Goal: Task Accomplishment & Management: Use online tool/utility

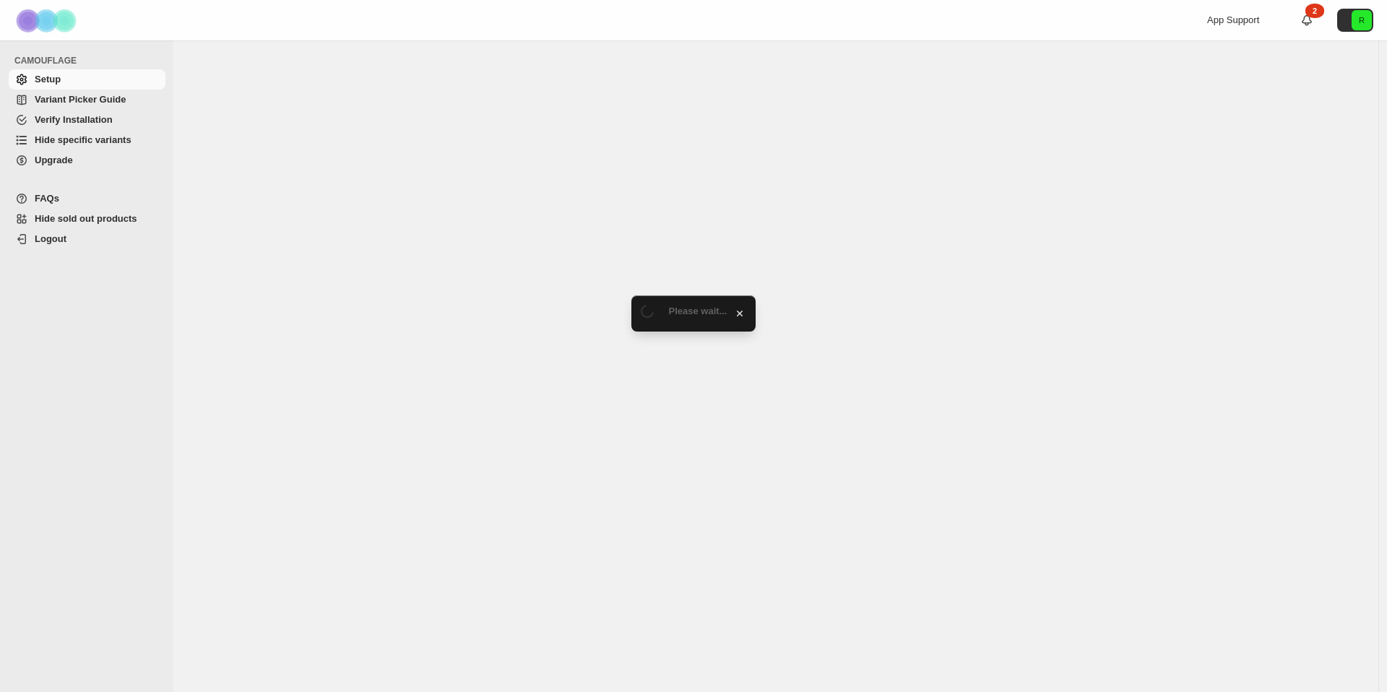
click at [92, 147] on span "Hide specific variants" at bounding box center [99, 140] width 128 height 14
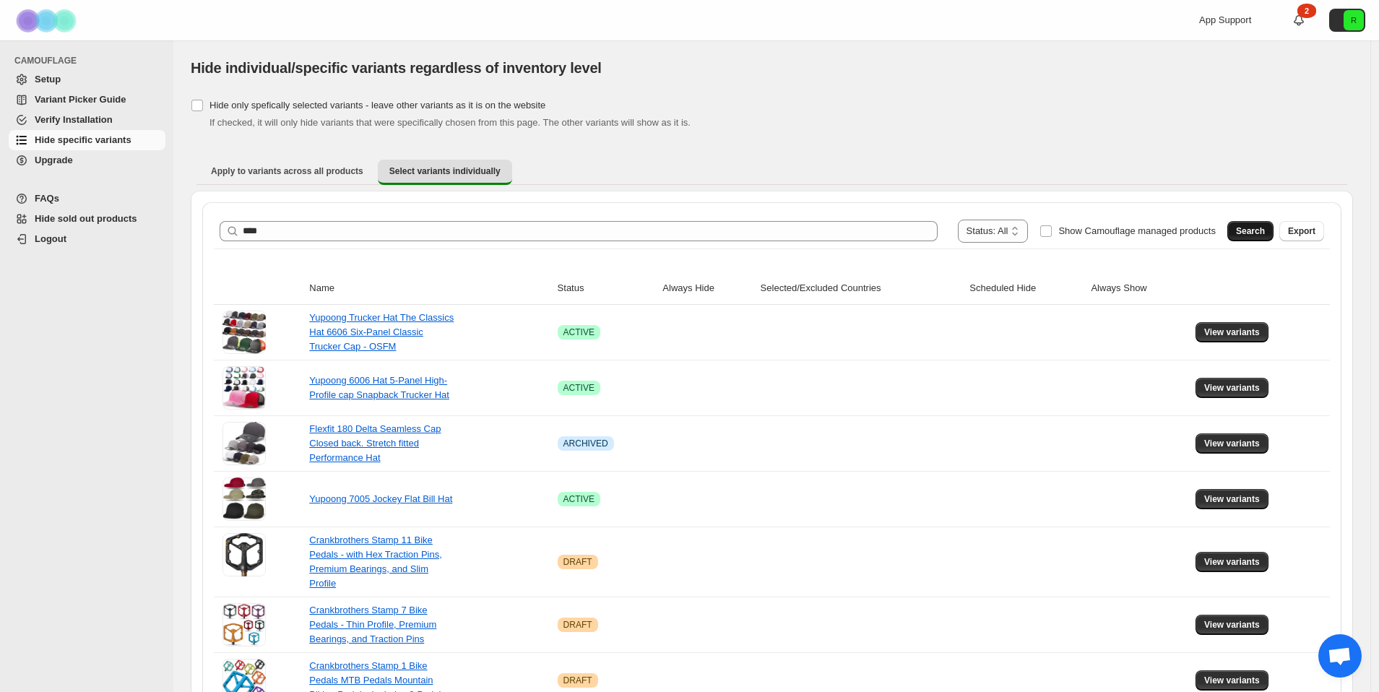
type input "****"
click at [1272, 230] on button "Search" at bounding box center [1250, 231] width 46 height 20
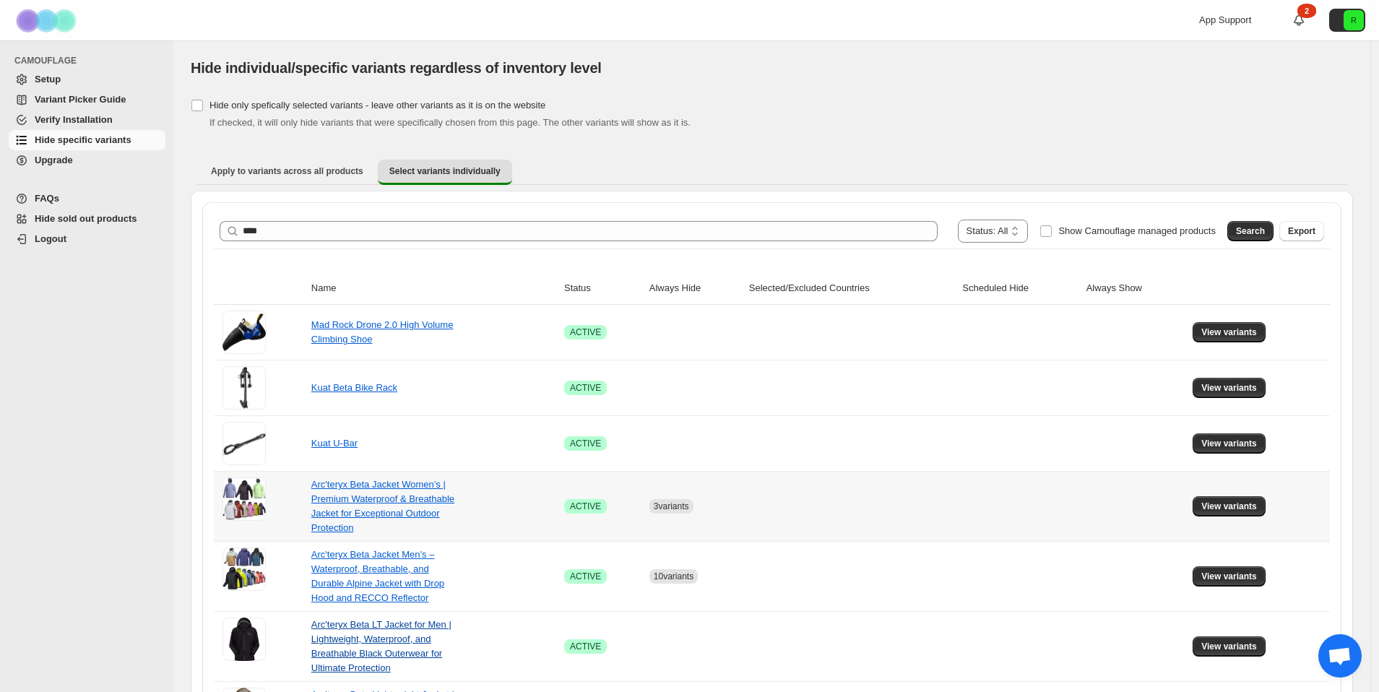
scroll to position [123, 0]
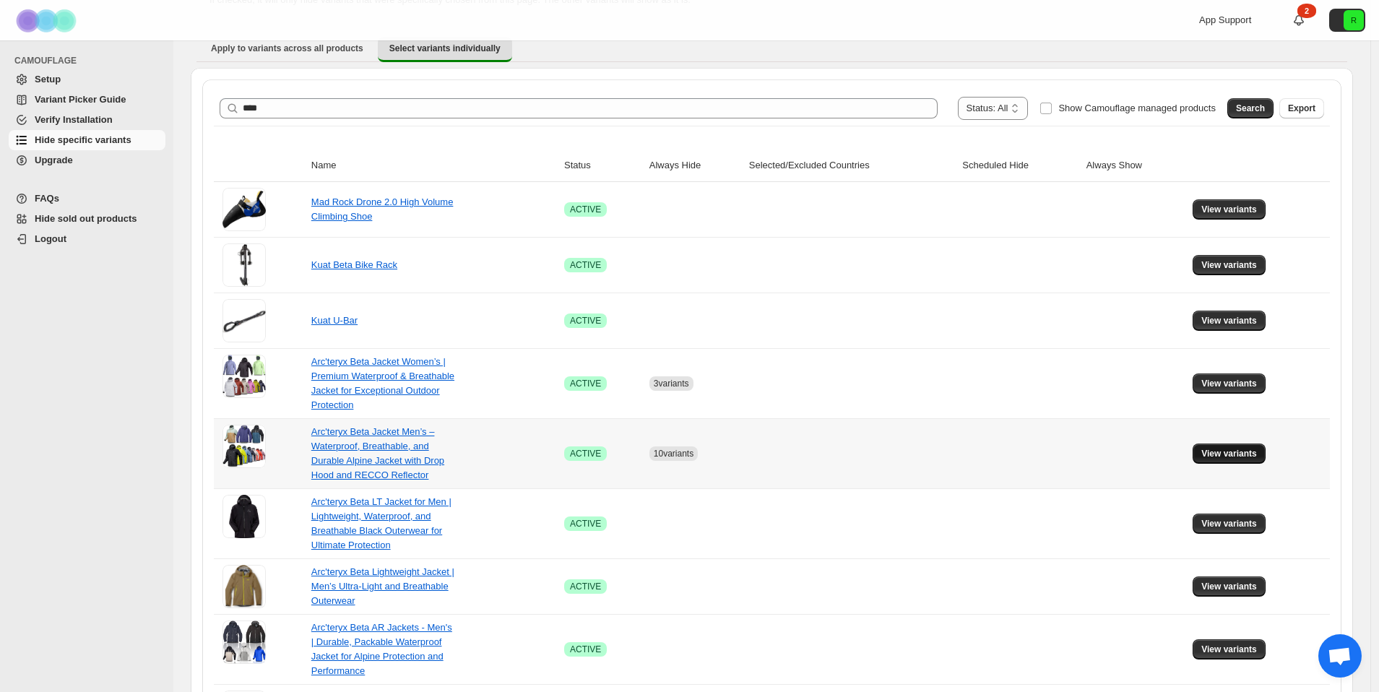
click at [1265, 452] on button "View variants" at bounding box center [1228, 453] width 73 height 20
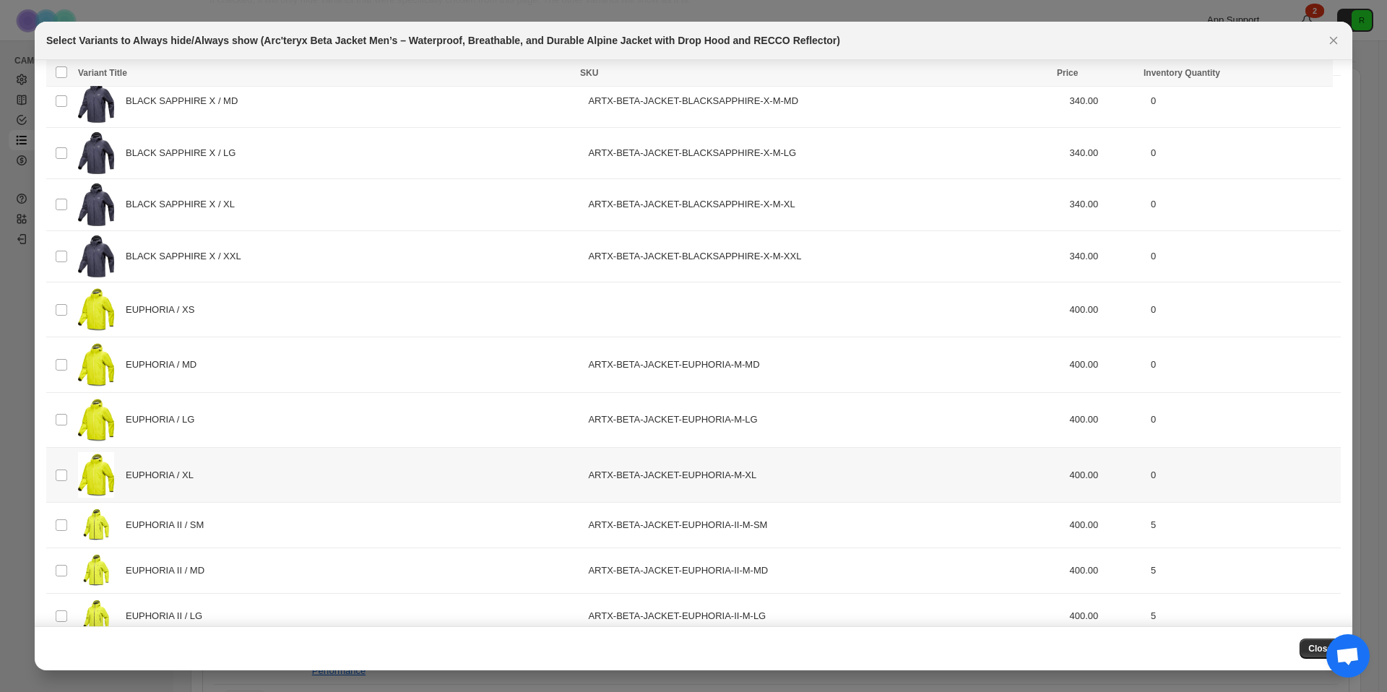
scroll to position [1041, 0]
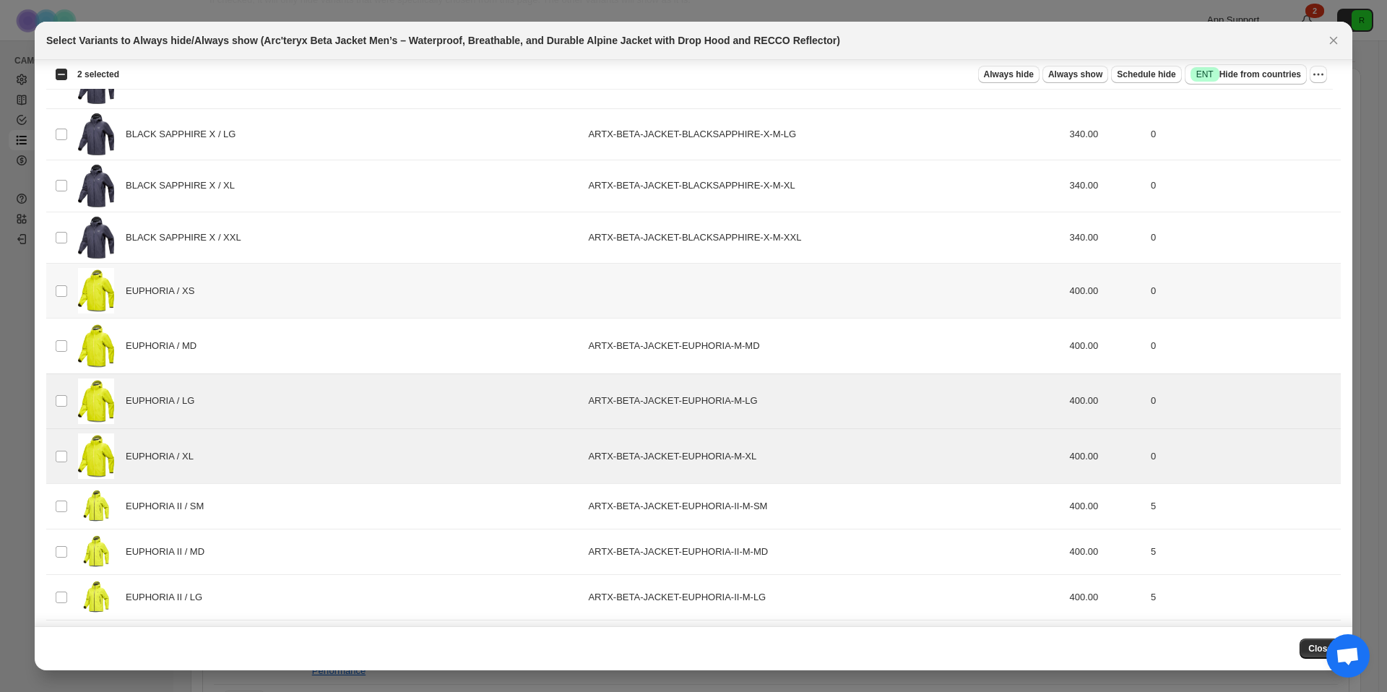
click at [61, 298] on td "Select product variant" at bounding box center [59, 291] width 27 height 55
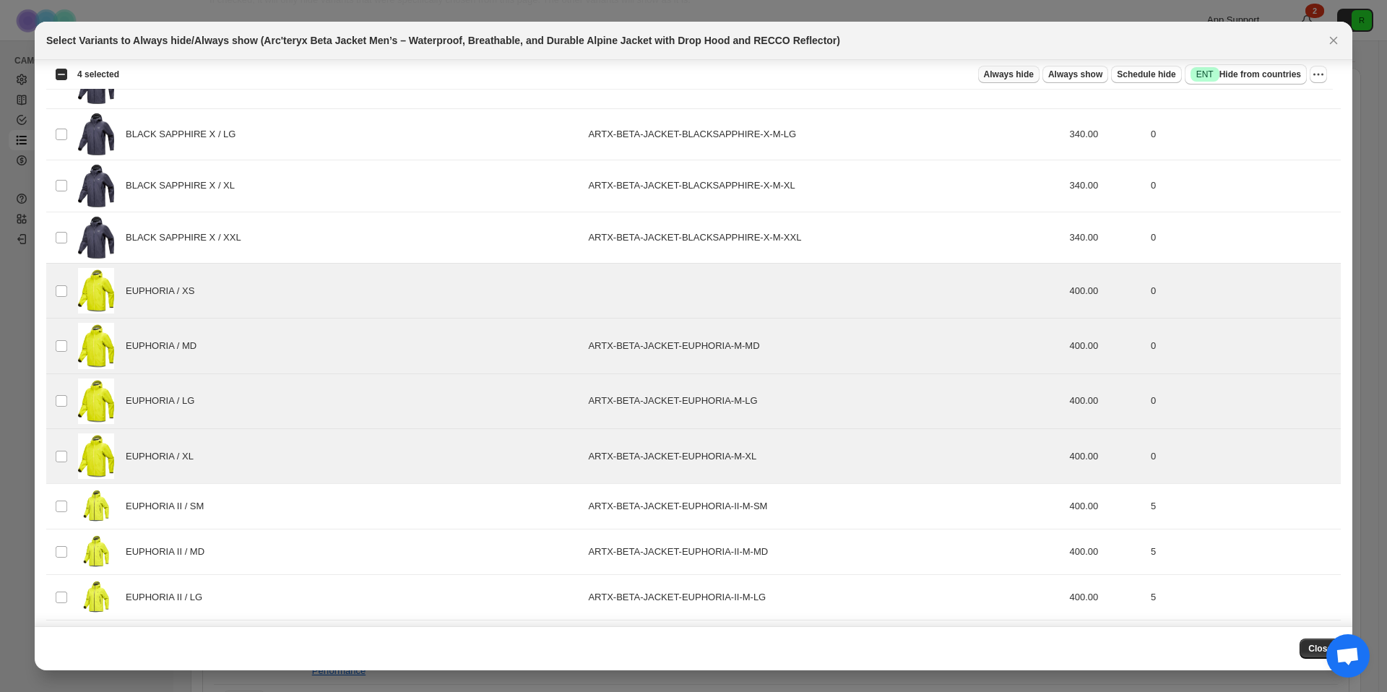
click at [1002, 74] on span "Always hide" at bounding box center [1009, 75] width 50 height 12
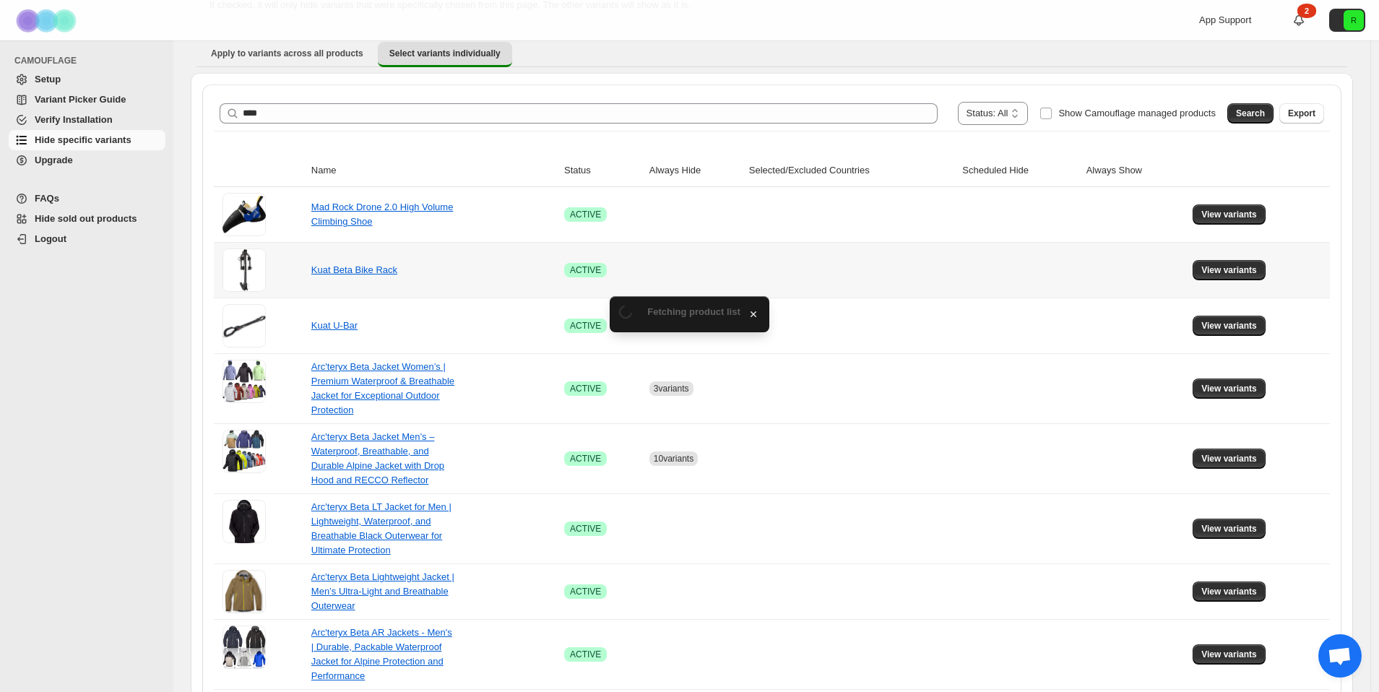
scroll to position [123, 0]
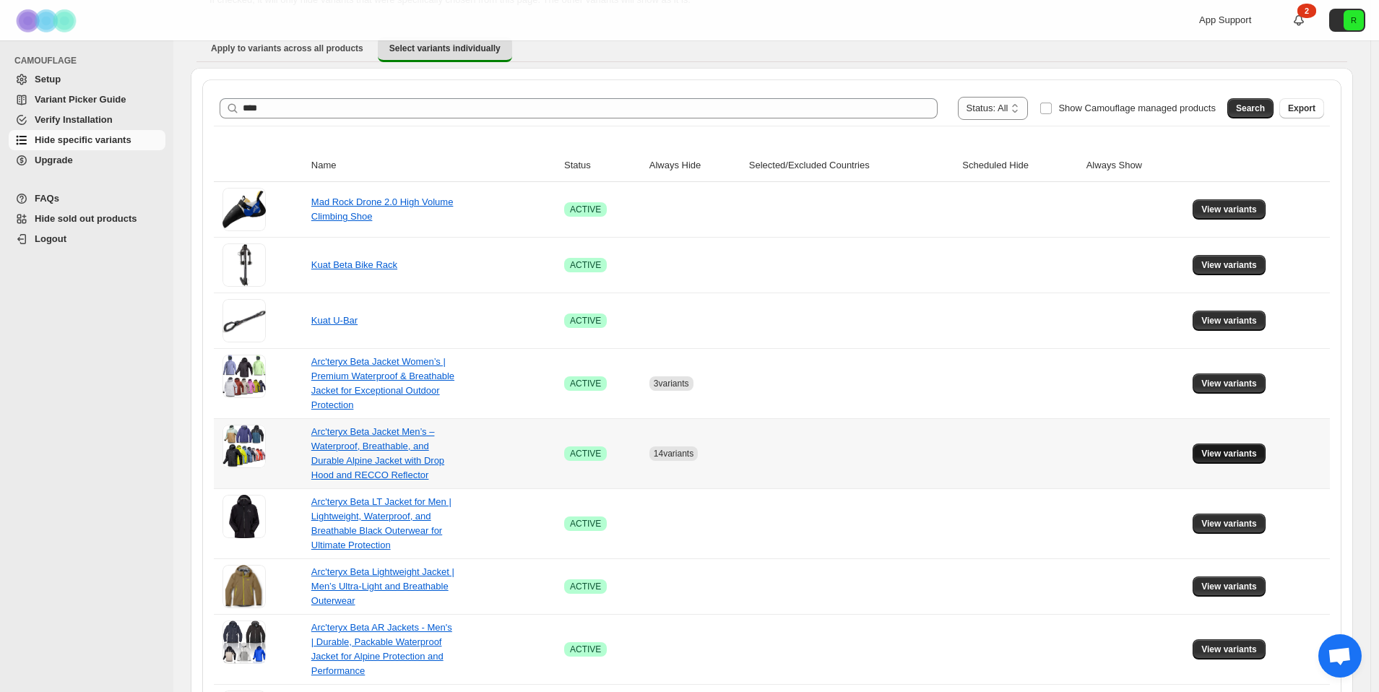
click at [1244, 451] on span "View variants" at bounding box center [1229, 454] width 56 height 12
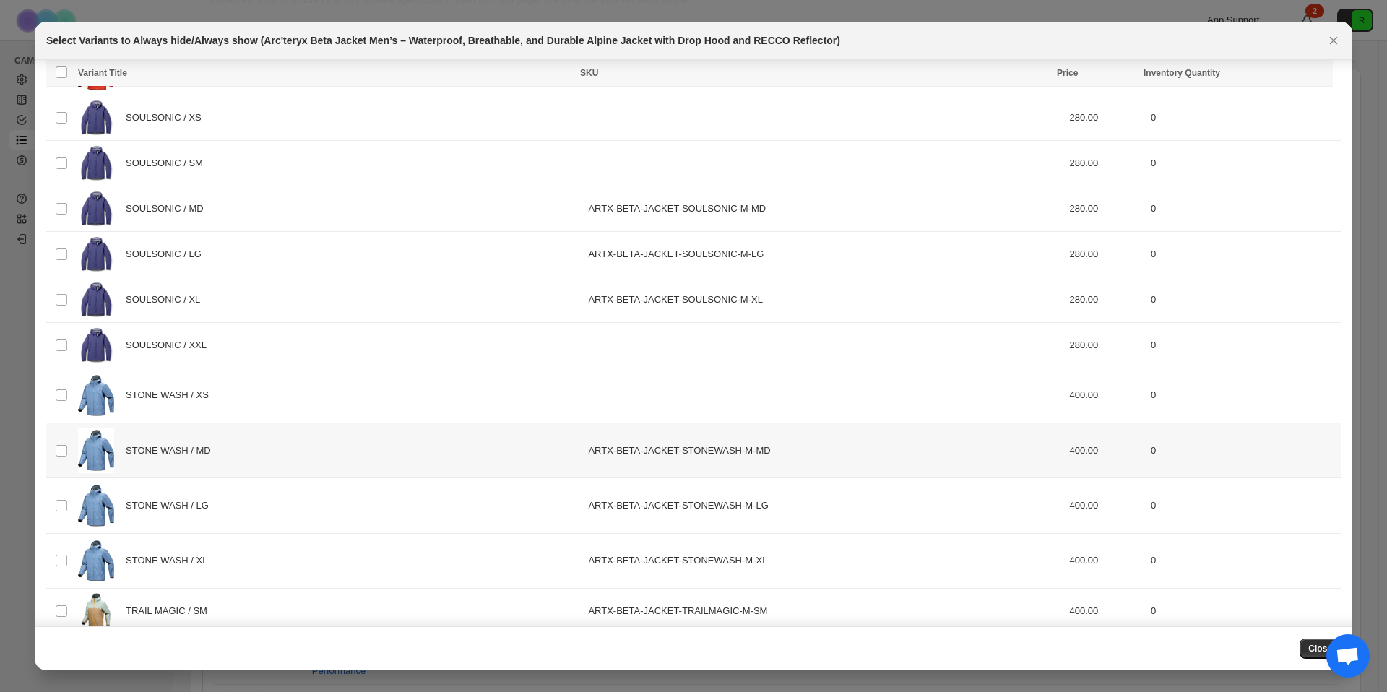
scroll to position [2723, 0]
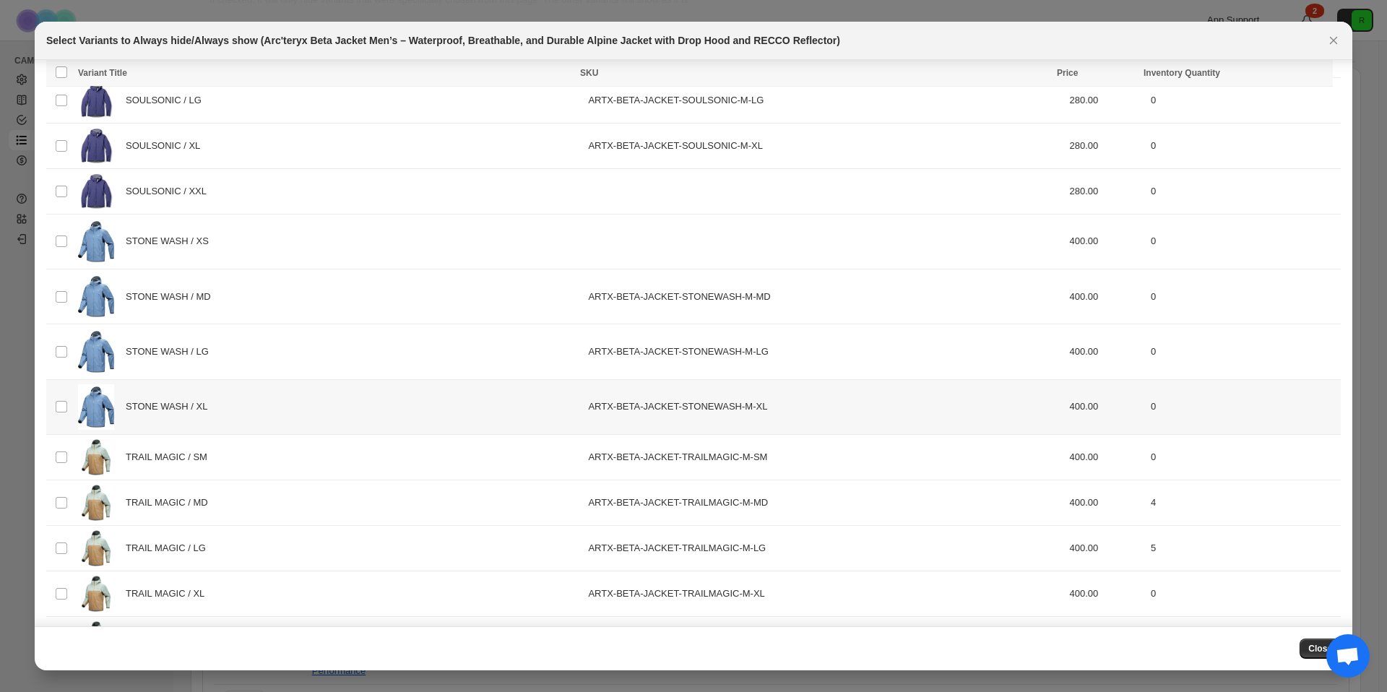
click at [70, 410] on td "Select product variant" at bounding box center [59, 406] width 27 height 55
click at [57, 359] on td "Select product variant" at bounding box center [59, 351] width 27 height 55
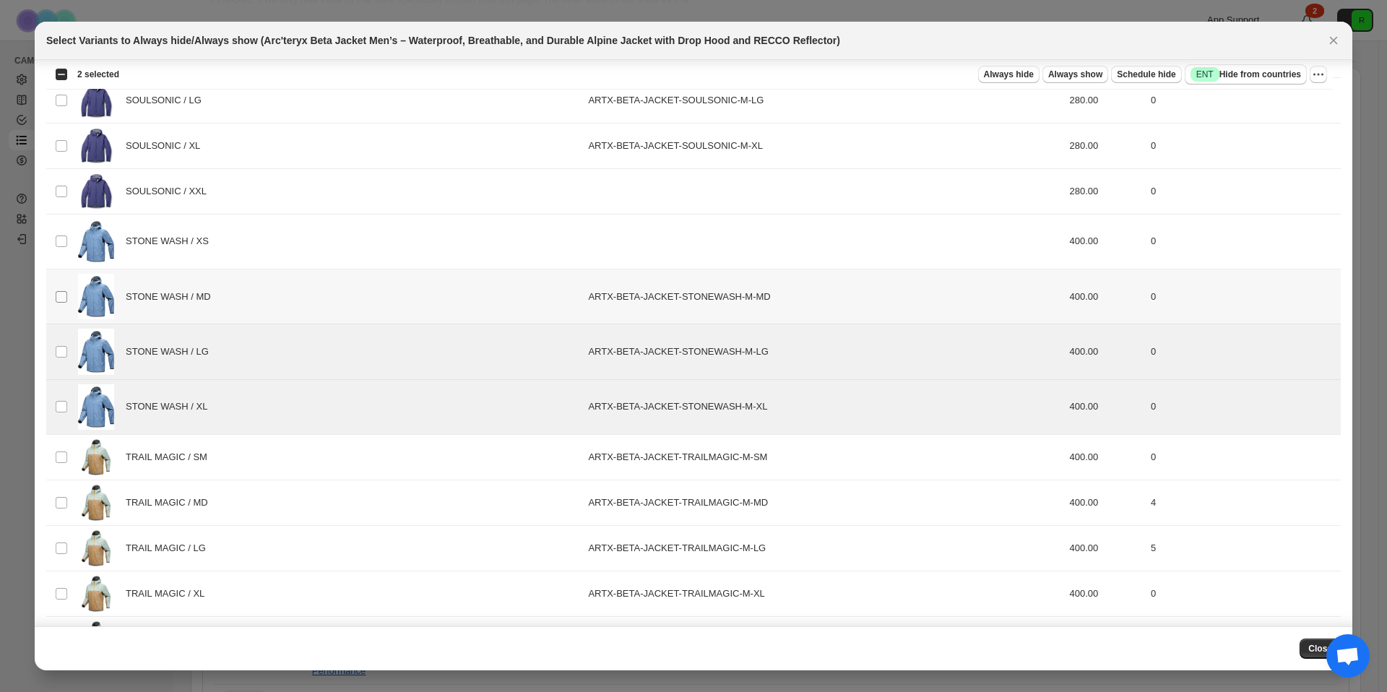
click at [67, 308] on td "Select product variant" at bounding box center [59, 296] width 27 height 55
click at [61, 255] on td "Select product variant" at bounding box center [59, 241] width 27 height 55
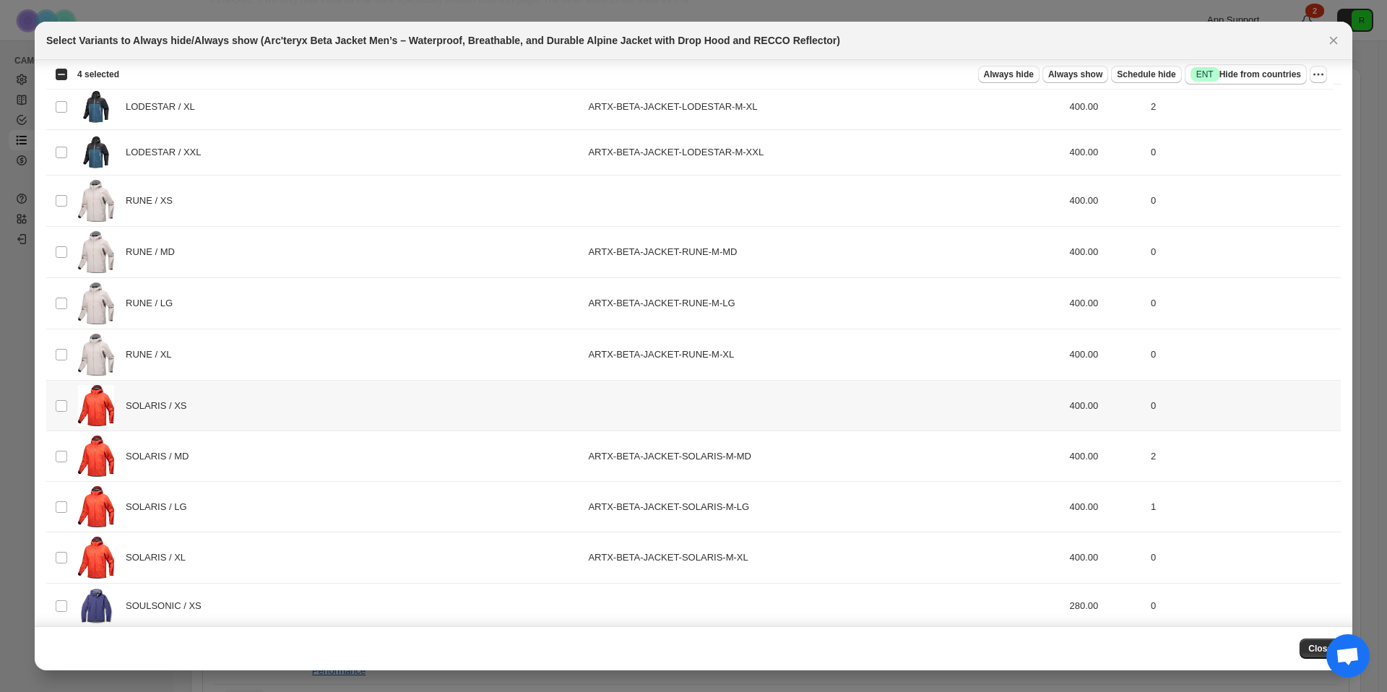
scroll to position [2053, 0]
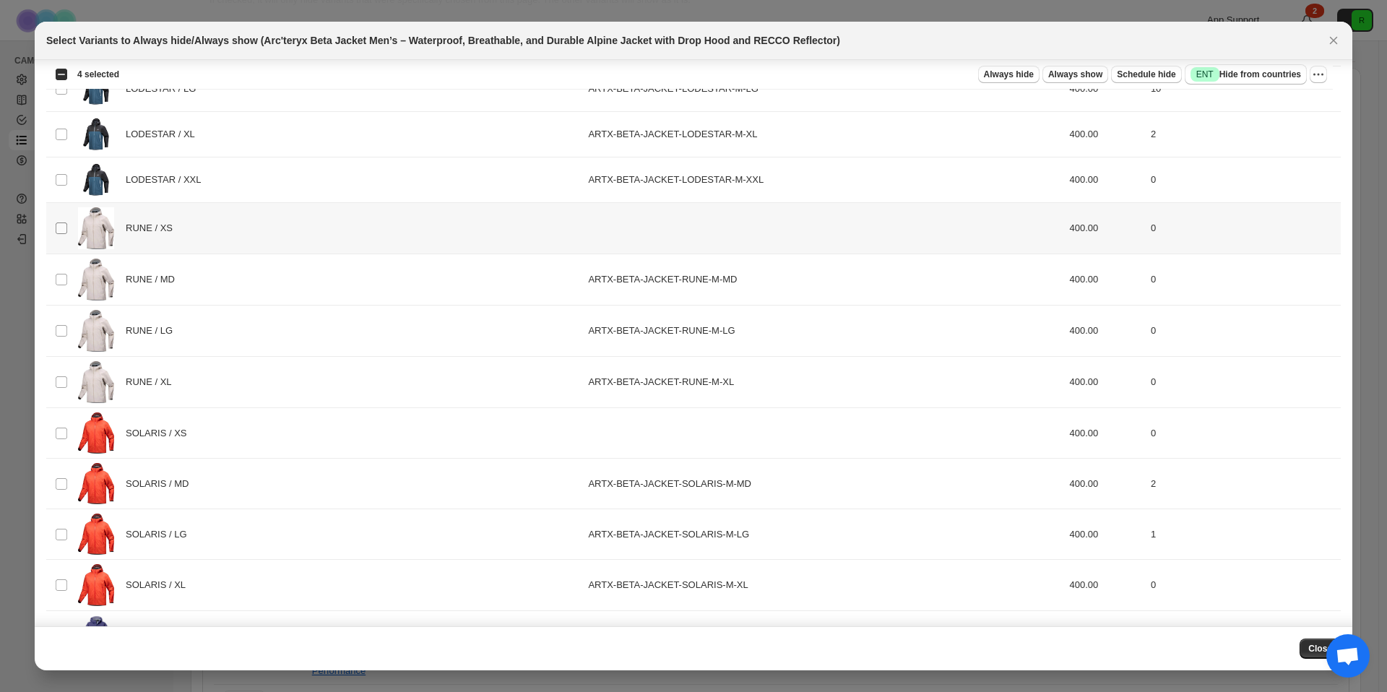
click at [67, 230] on span ":r2n:" at bounding box center [61, 228] width 13 height 13
click at [66, 269] on td "Select product variant" at bounding box center [59, 279] width 27 height 51
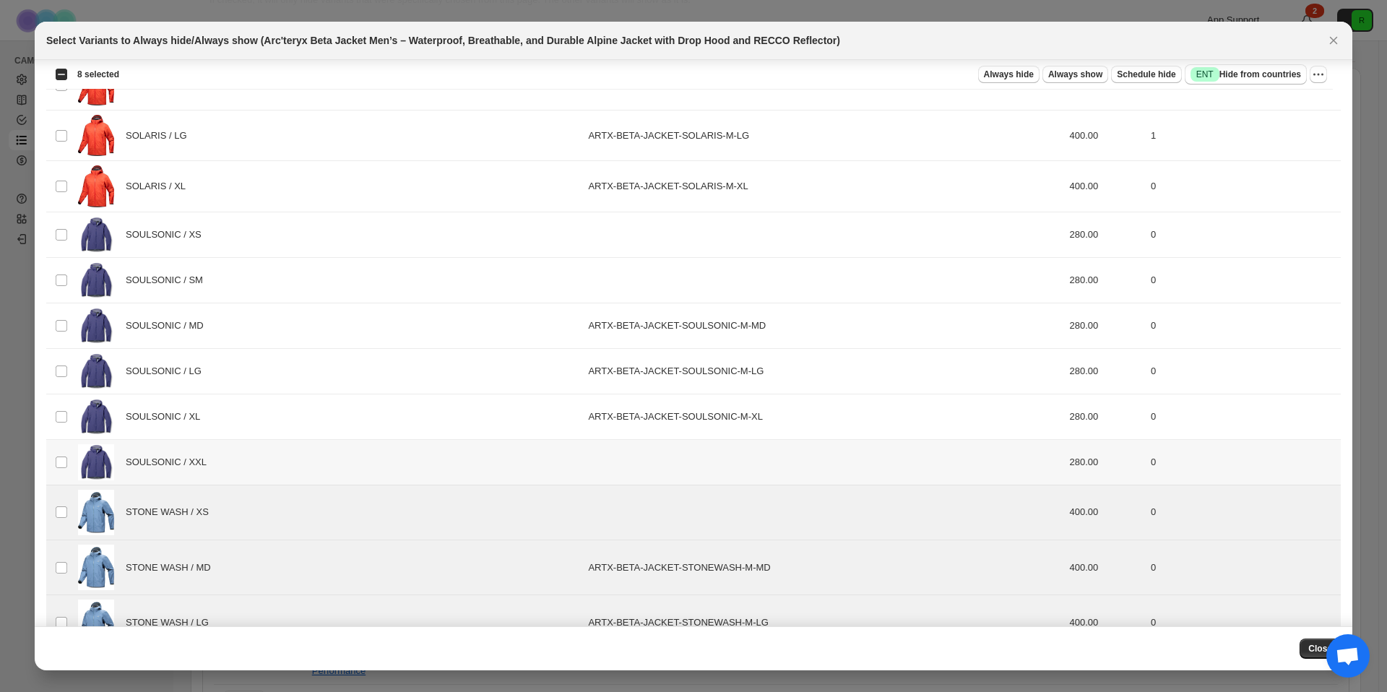
scroll to position [1883, 0]
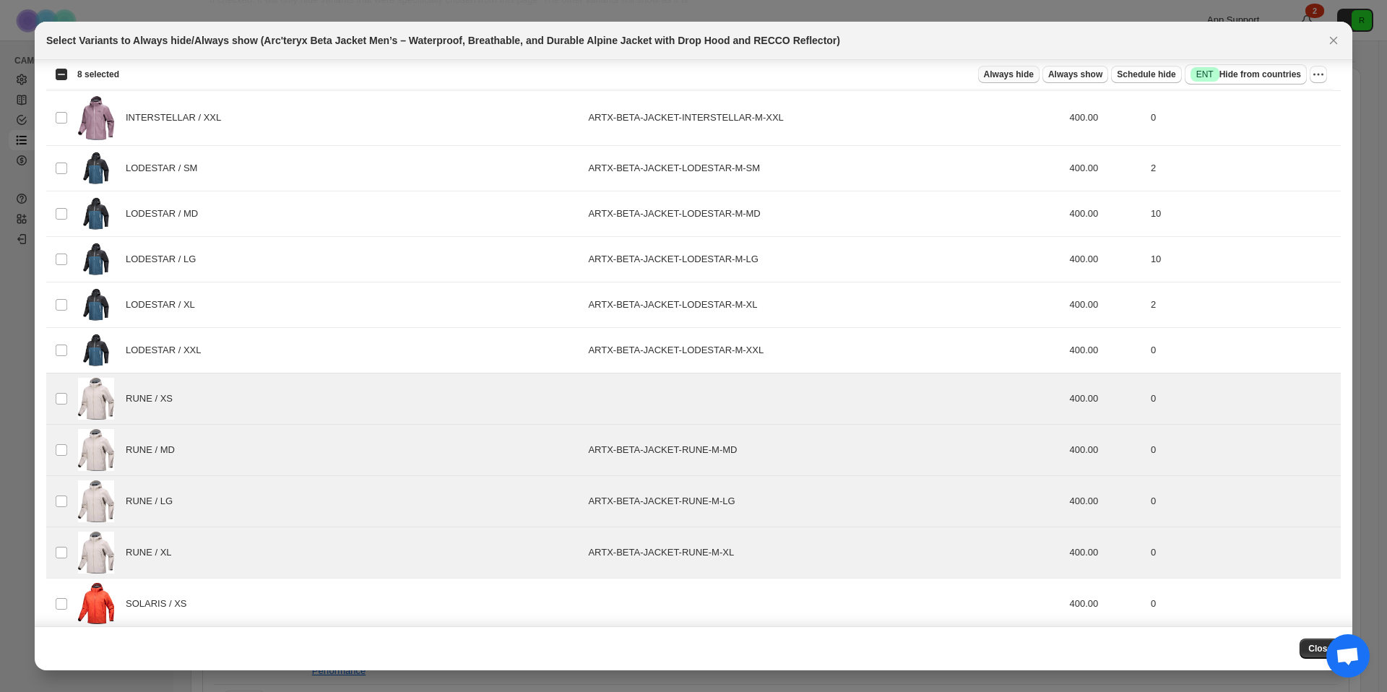
click at [1012, 77] on span "Always hide" at bounding box center [1009, 75] width 50 height 12
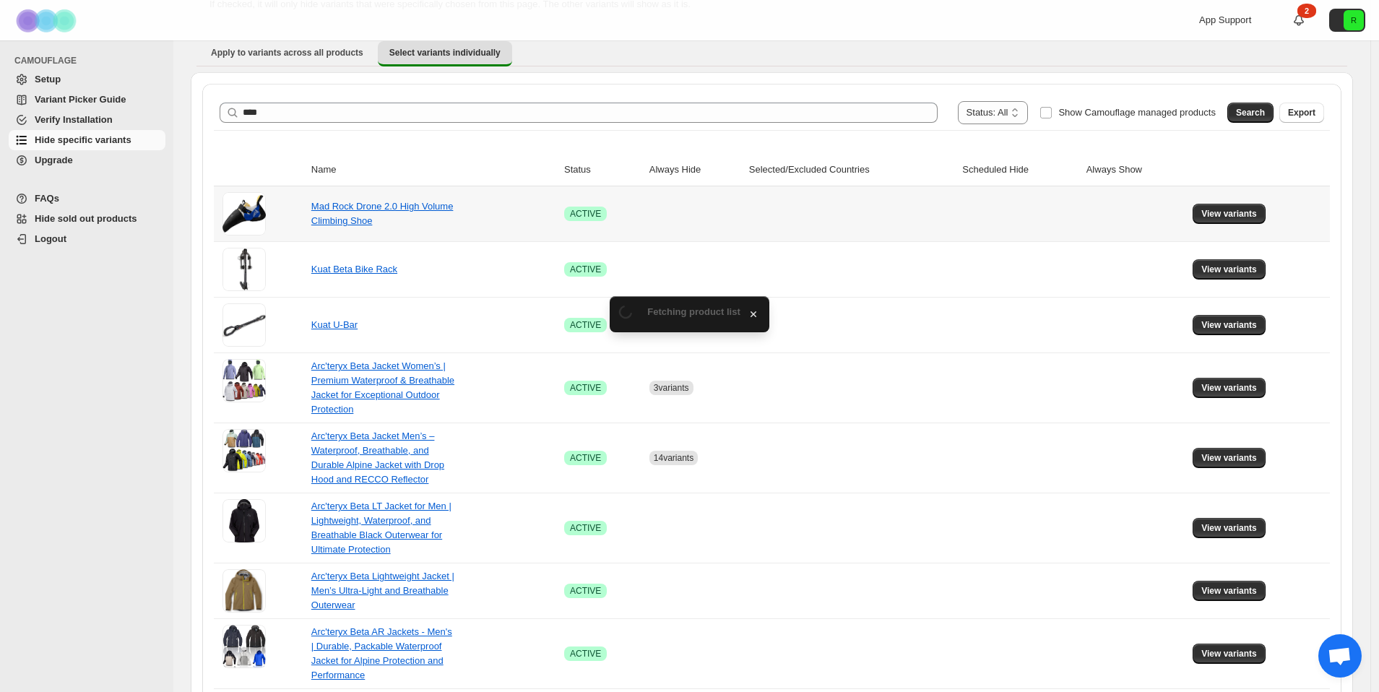
scroll to position [123, 0]
